Goal: Task Accomplishment & Management: Manage account settings

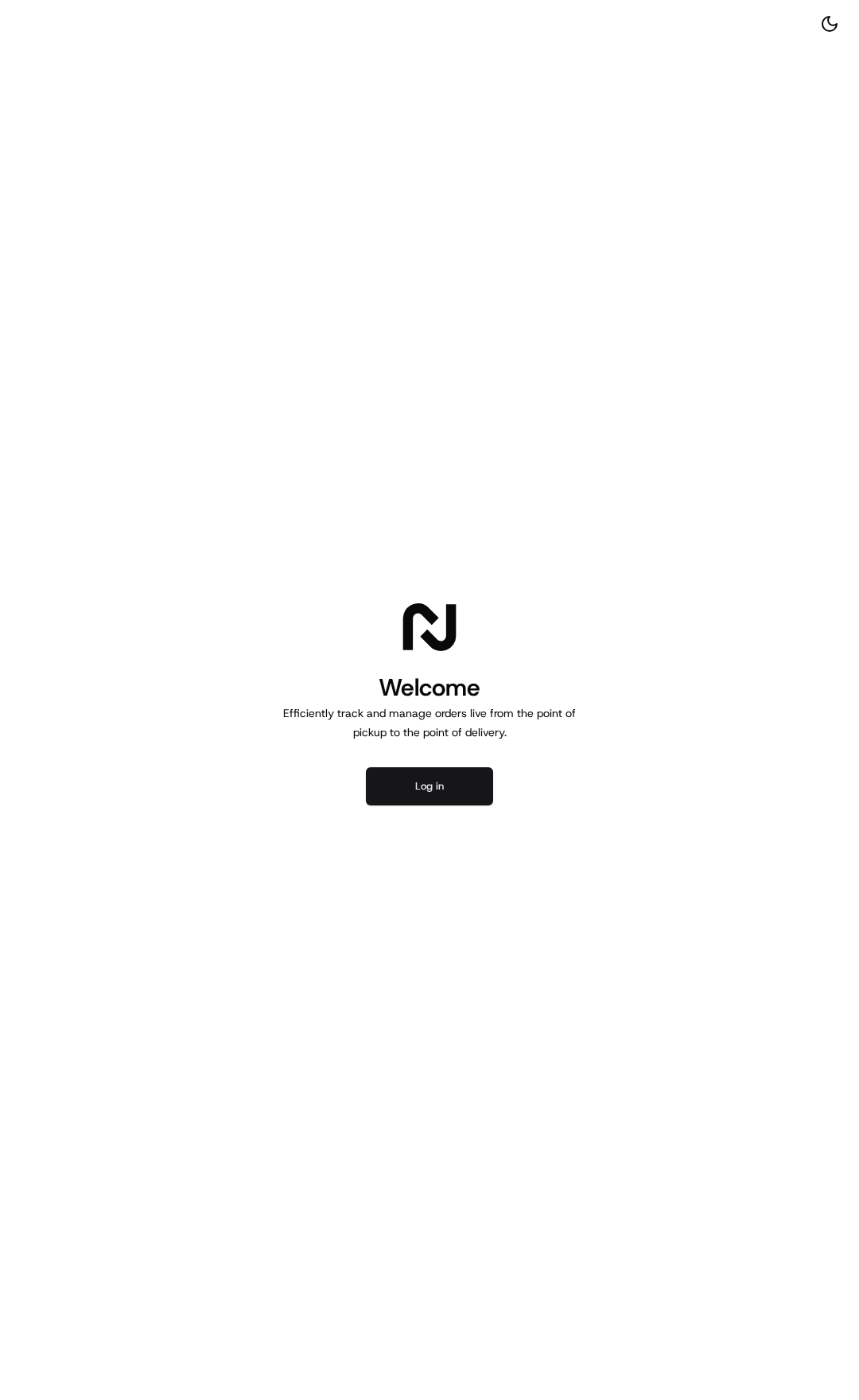
click at [434, 770] on button "Log in" at bounding box center [430, 787] width 127 height 39
